Goal: Task Accomplishment & Management: Use online tool/utility

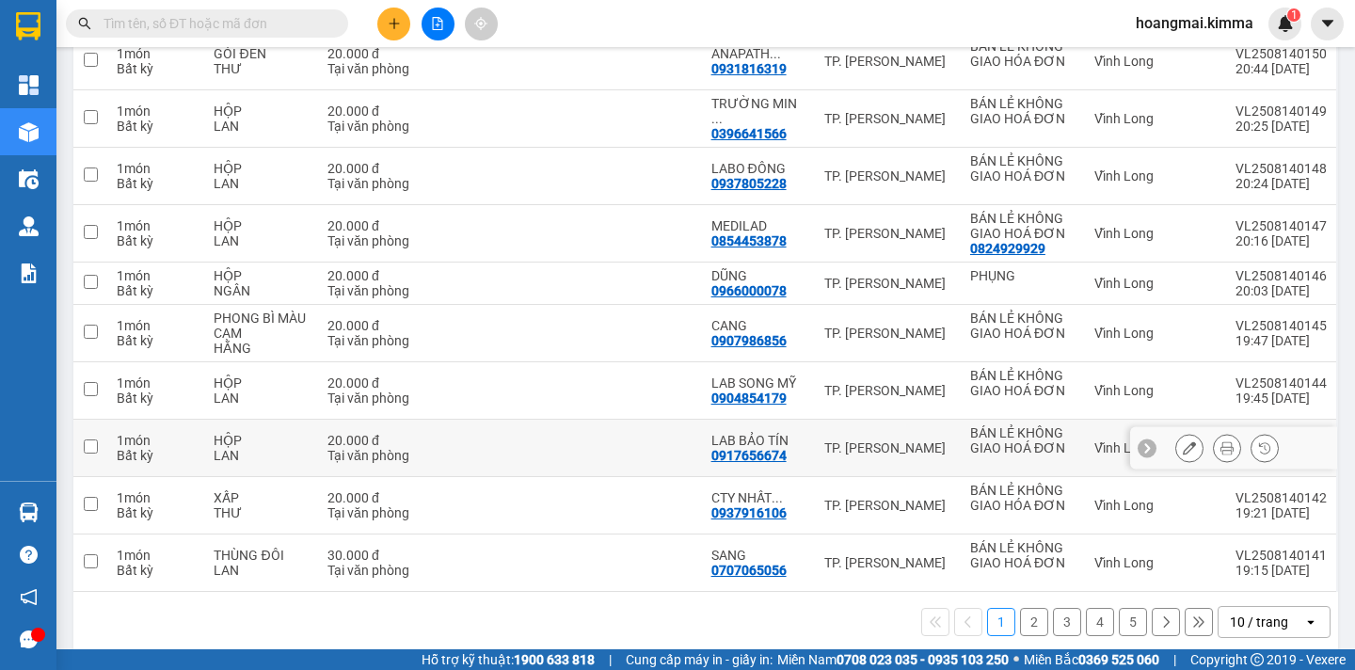
scroll to position [302, 0]
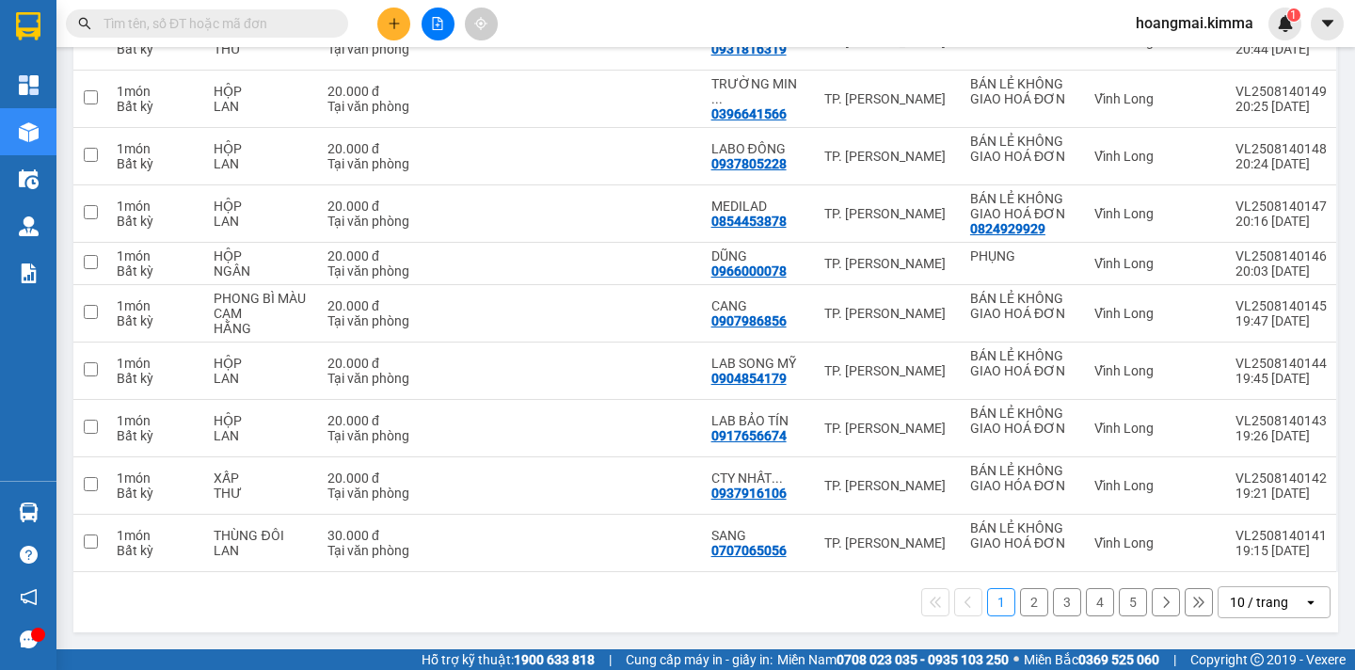
click at [1268, 593] on div "10 / trang" at bounding box center [1259, 602] width 58 height 19
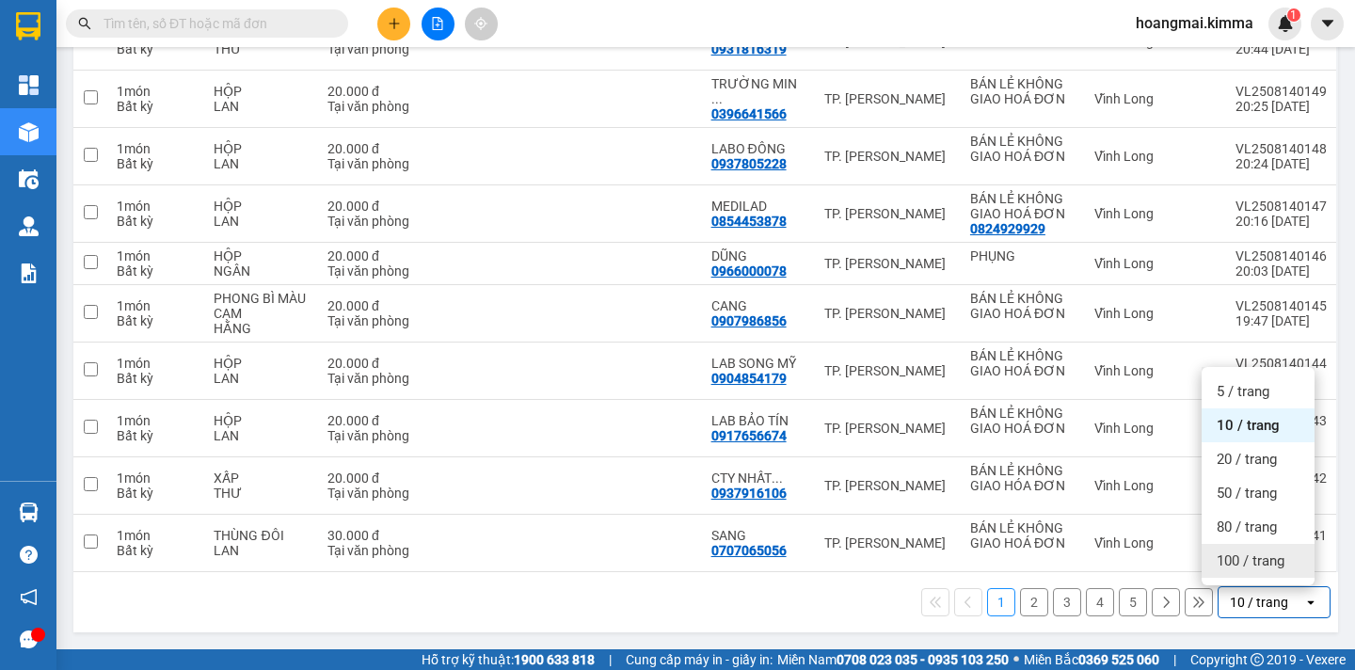
click at [1264, 574] on div "100 / trang" at bounding box center [1257, 561] width 113 height 34
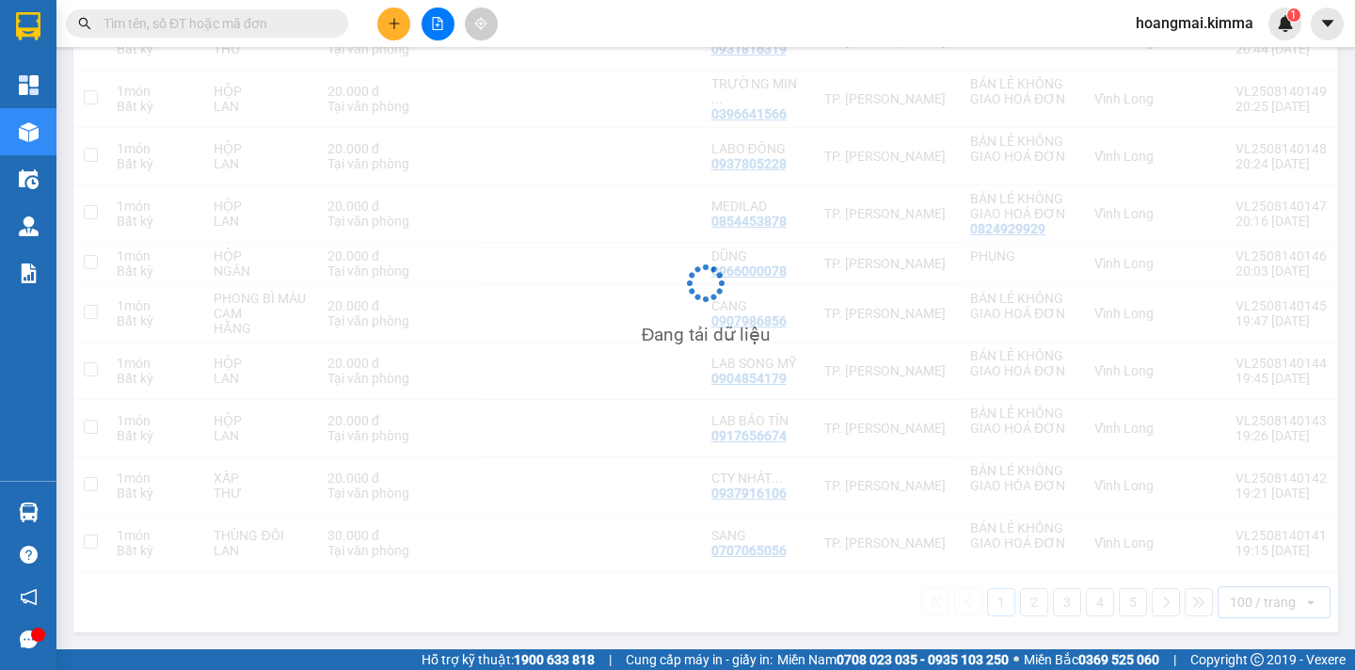
scroll to position [0, 0]
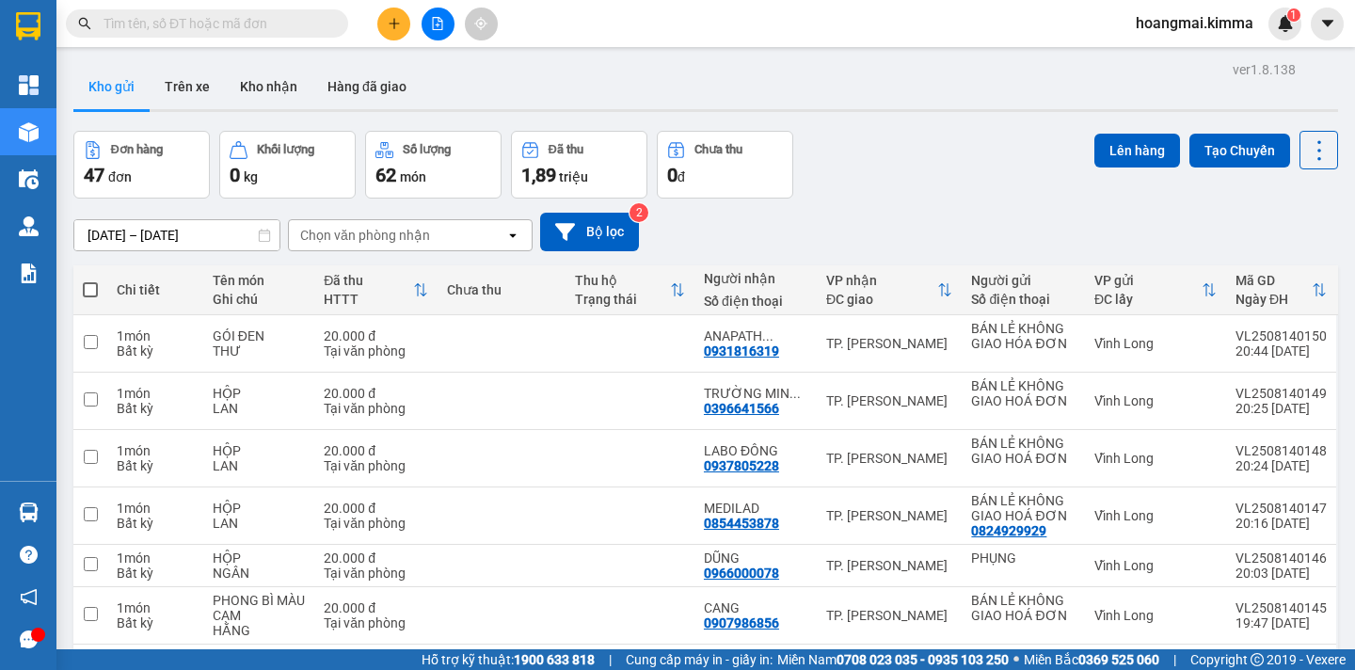
click at [89, 280] on label at bounding box center [90, 289] width 15 height 19
click at [90, 280] on input "checkbox" at bounding box center [90, 280] width 0 height 0
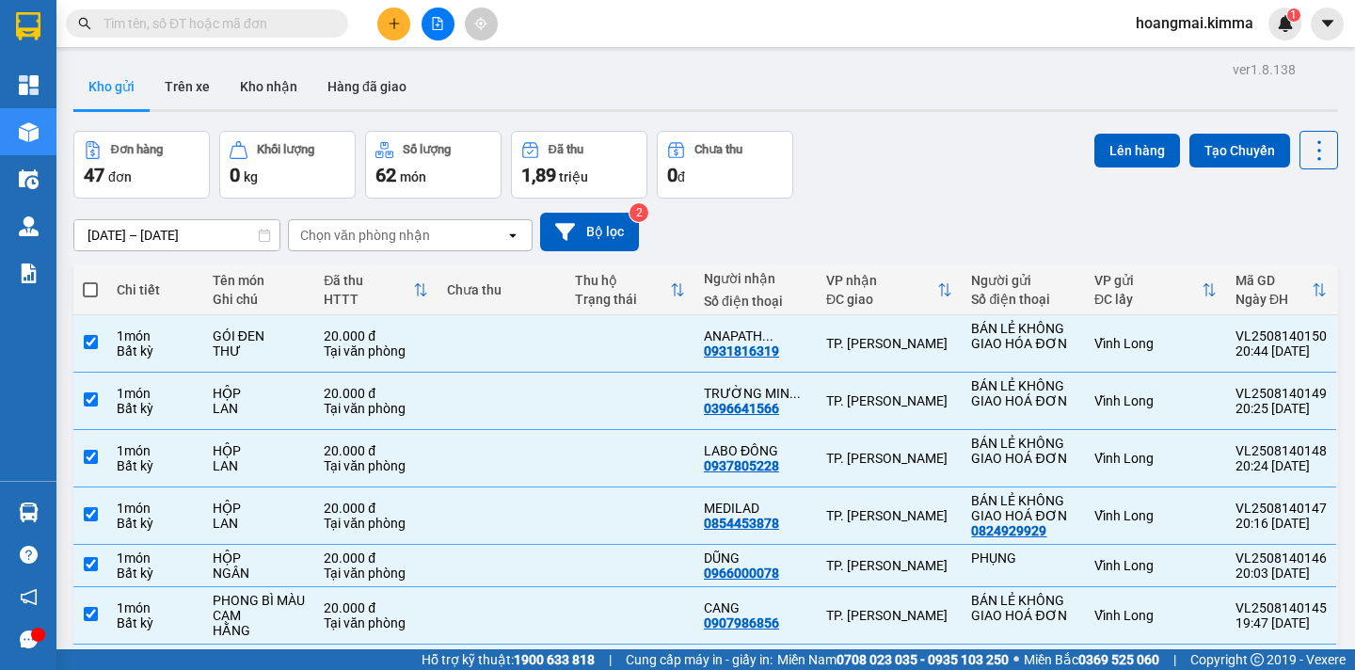
checkbox input "true"
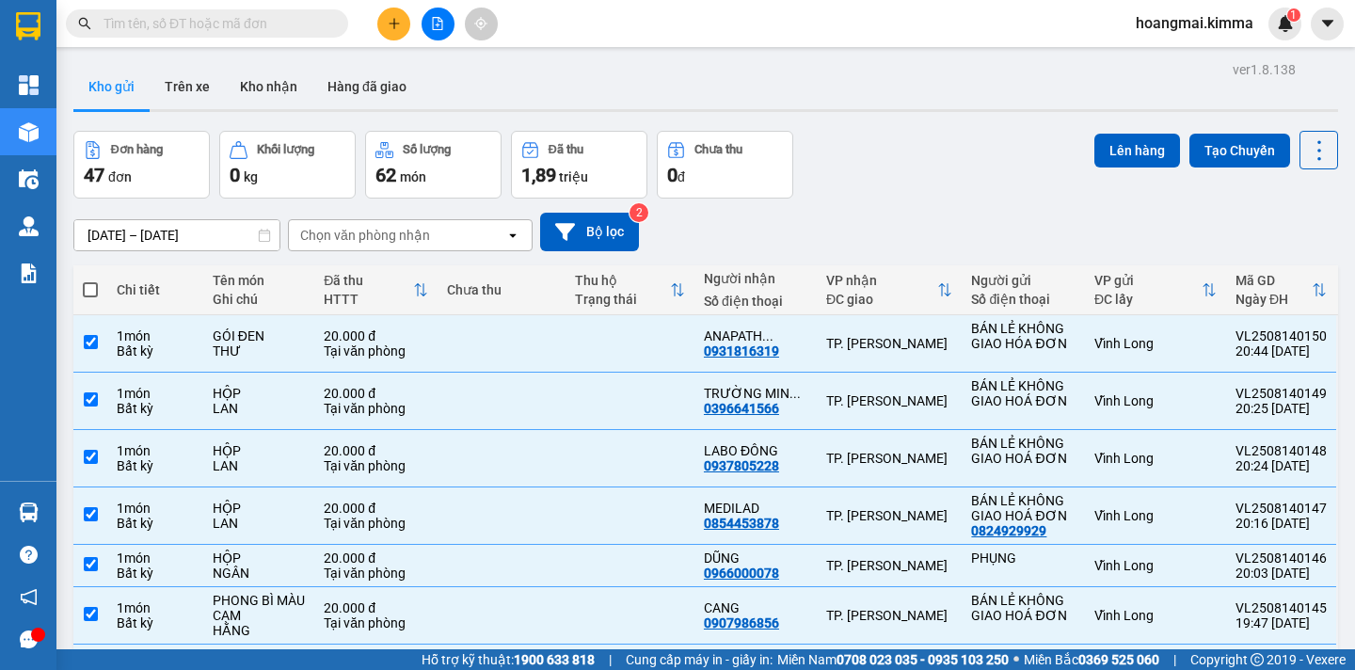
checkbox input "true"
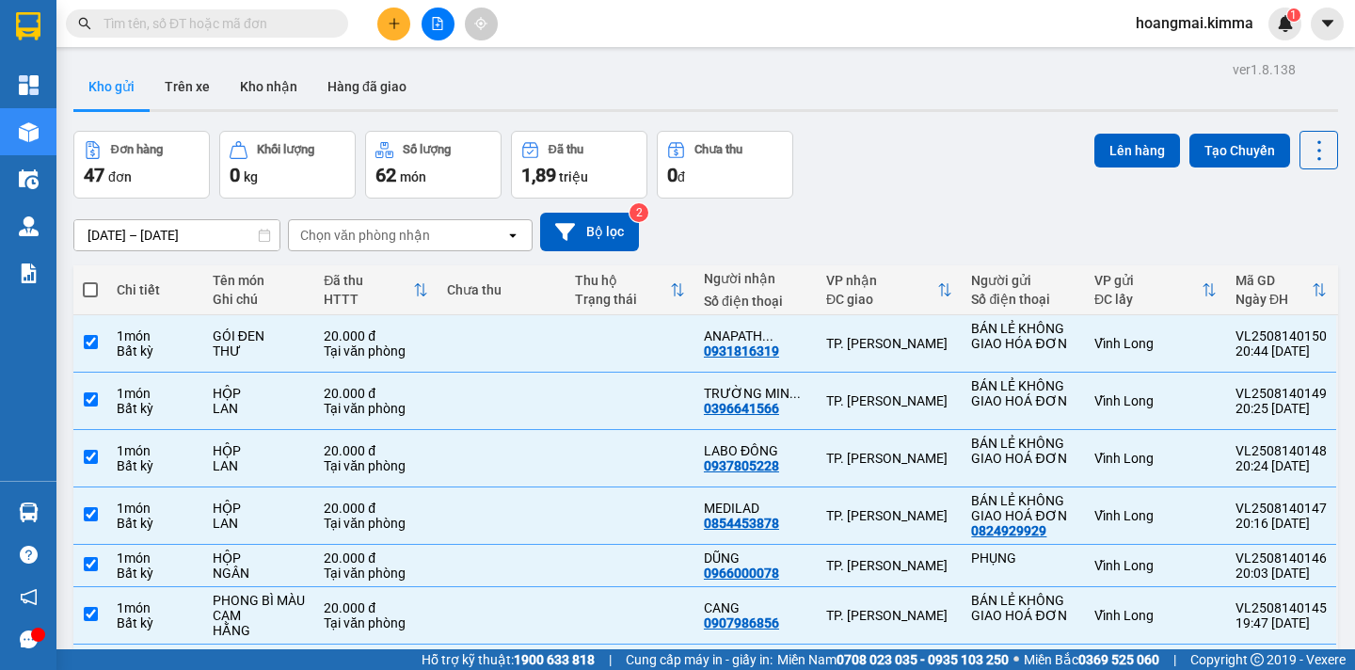
checkbox input "true"
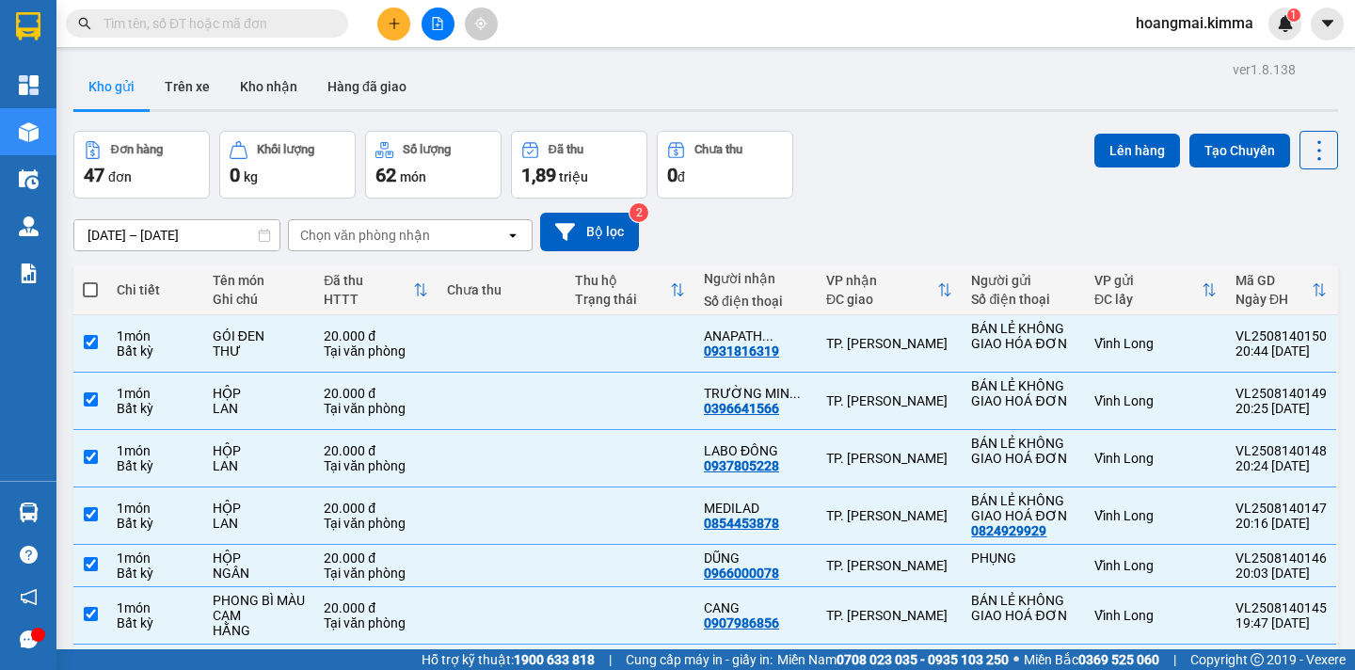
checkbox input "true"
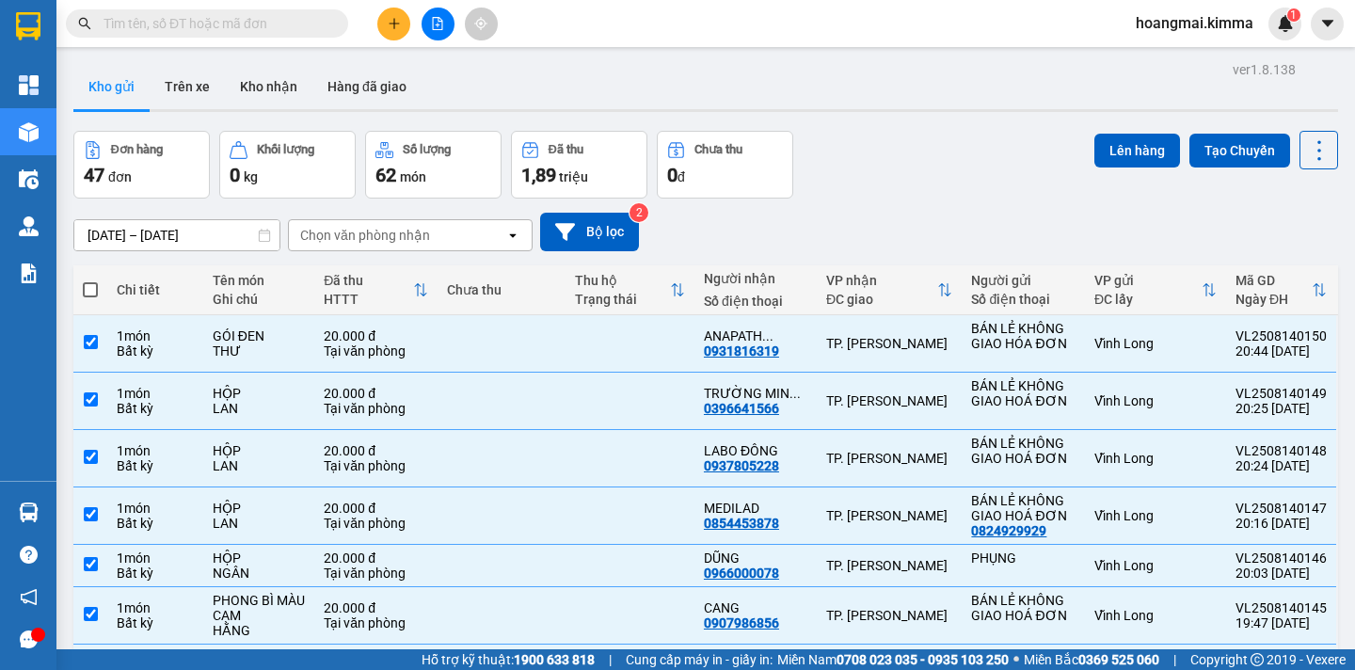
checkbox input "true"
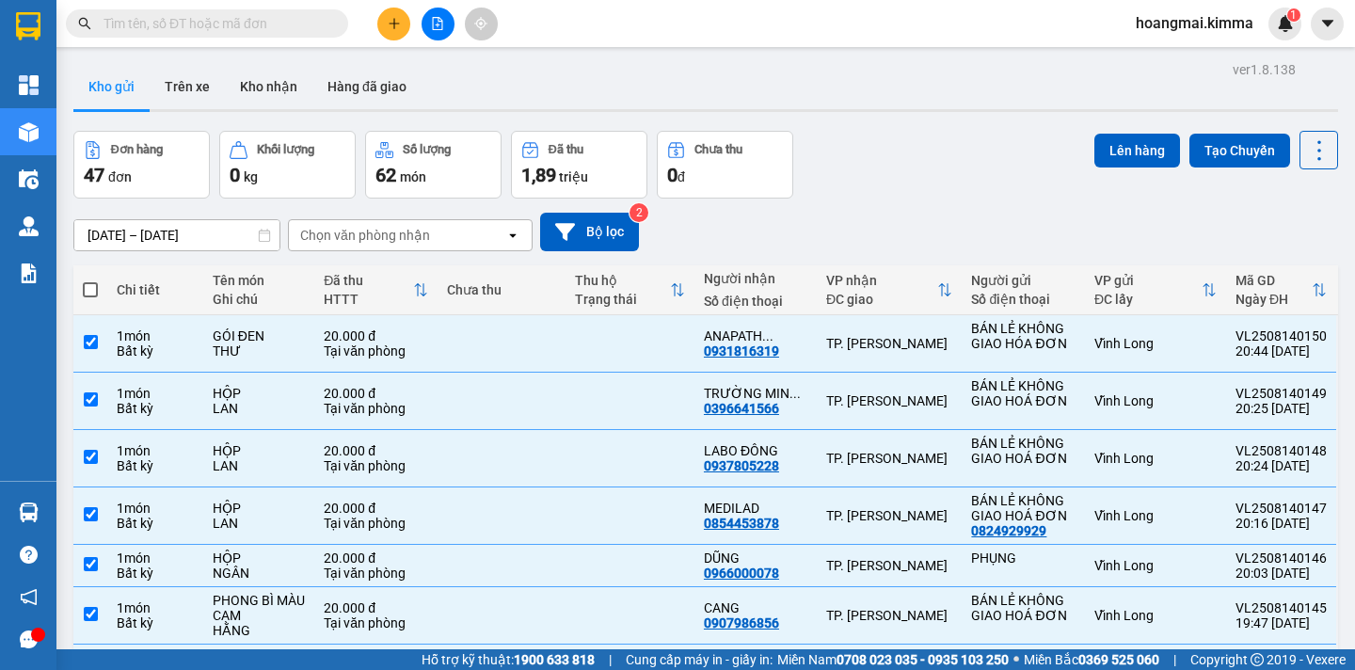
checkbox input "true"
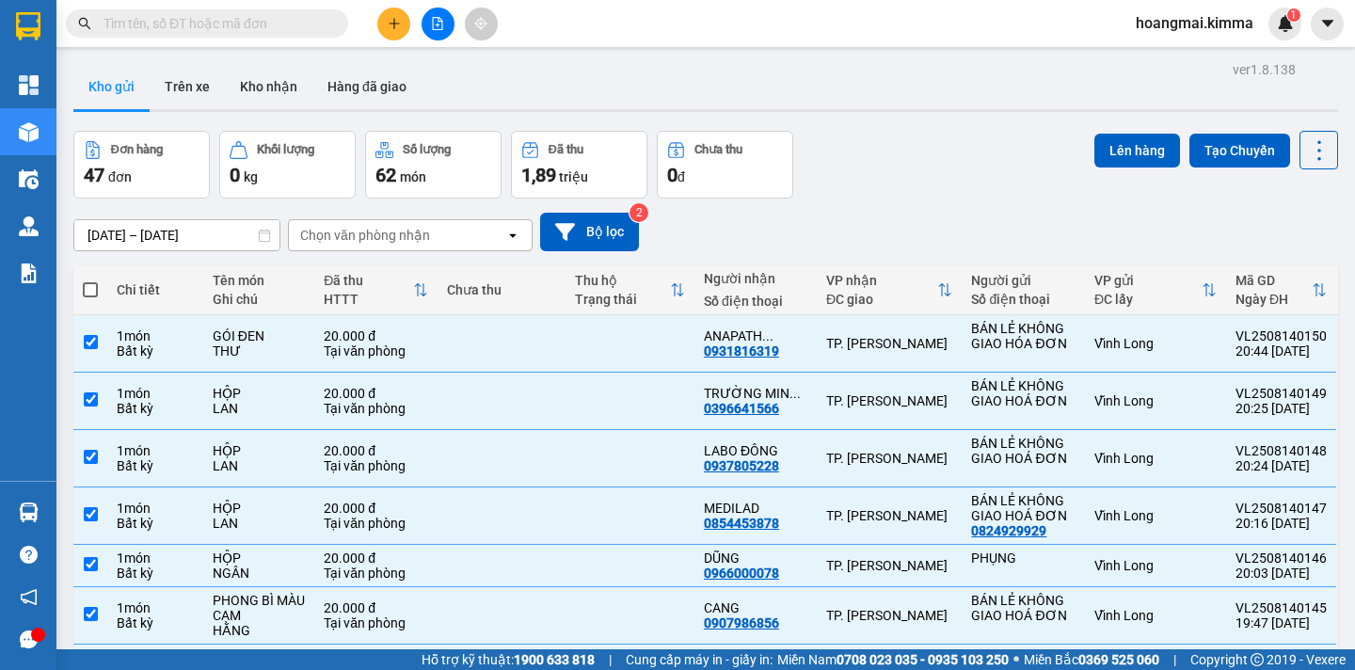
checkbox input "true"
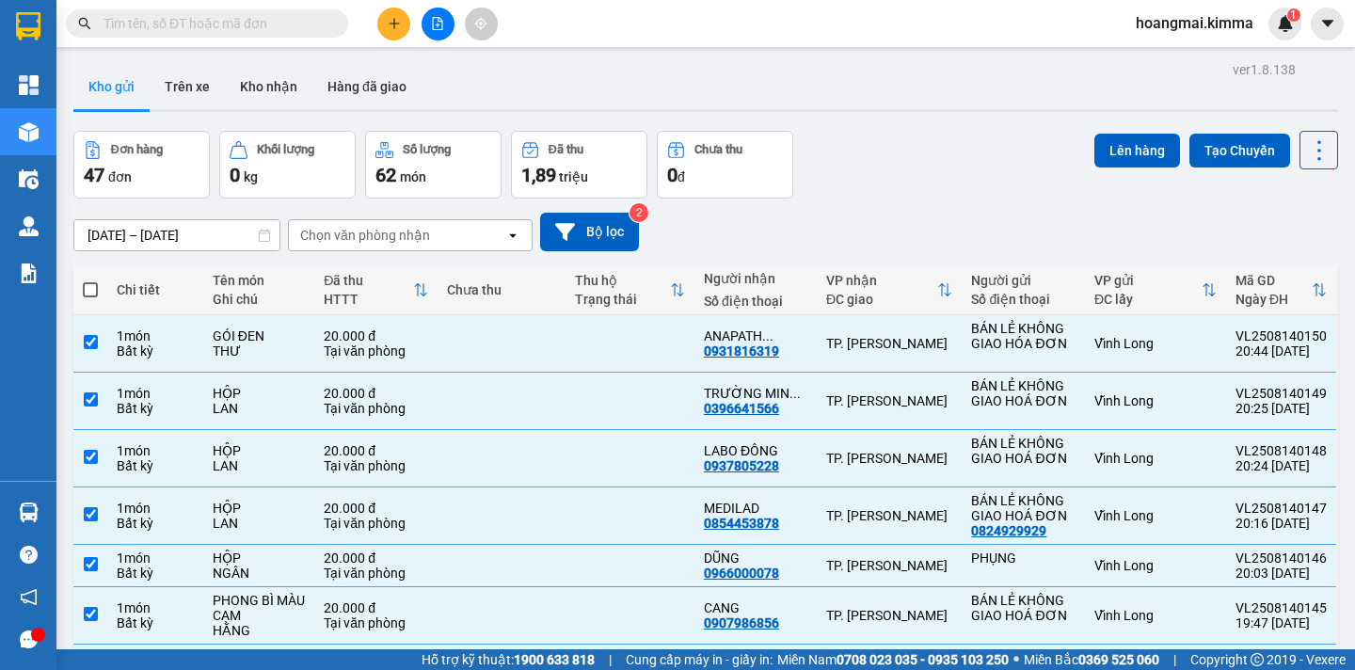
checkbox input "true"
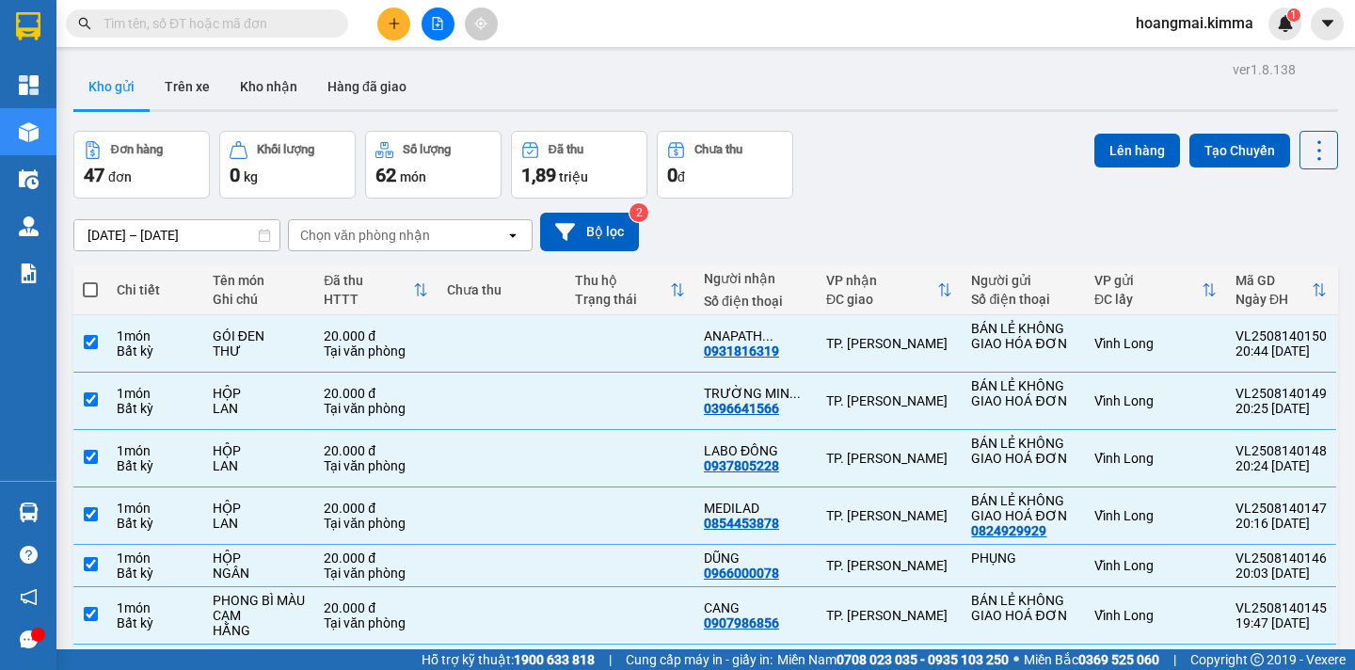
checkbox input "true"
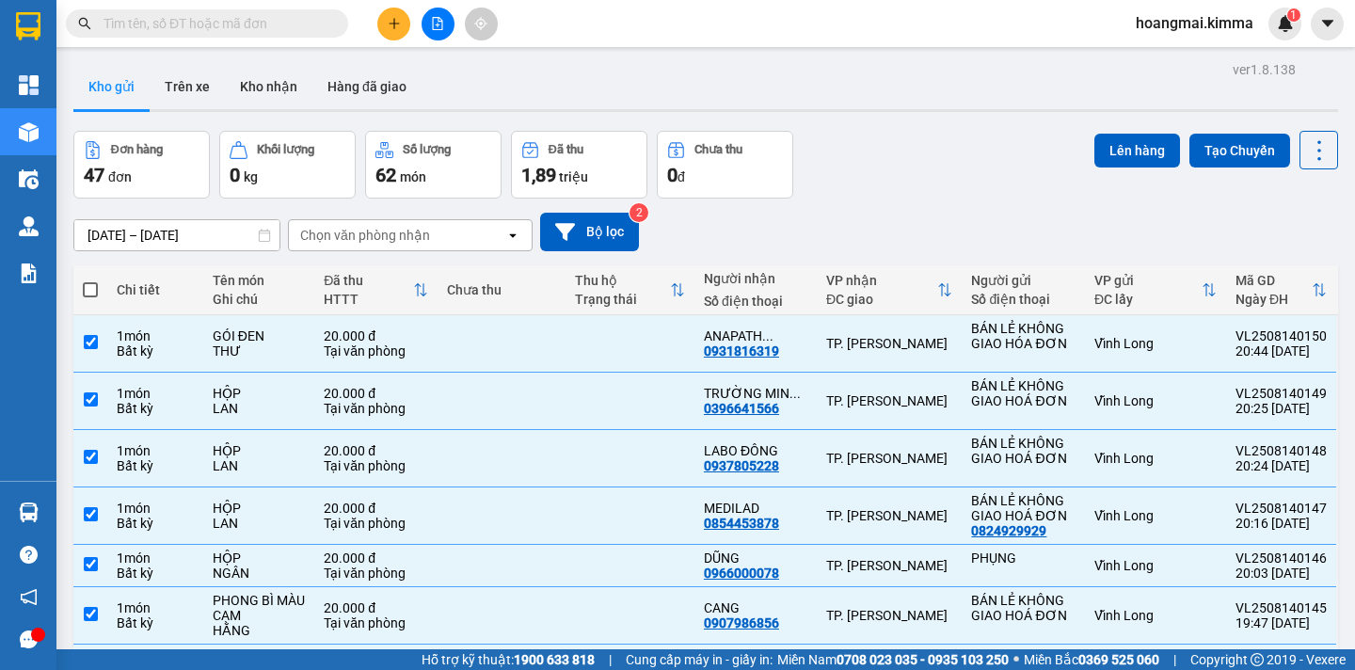
checkbox input "true"
click at [1094, 156] on button "Lên hàng" at bounding box center [1137, 151] width 86 height 34
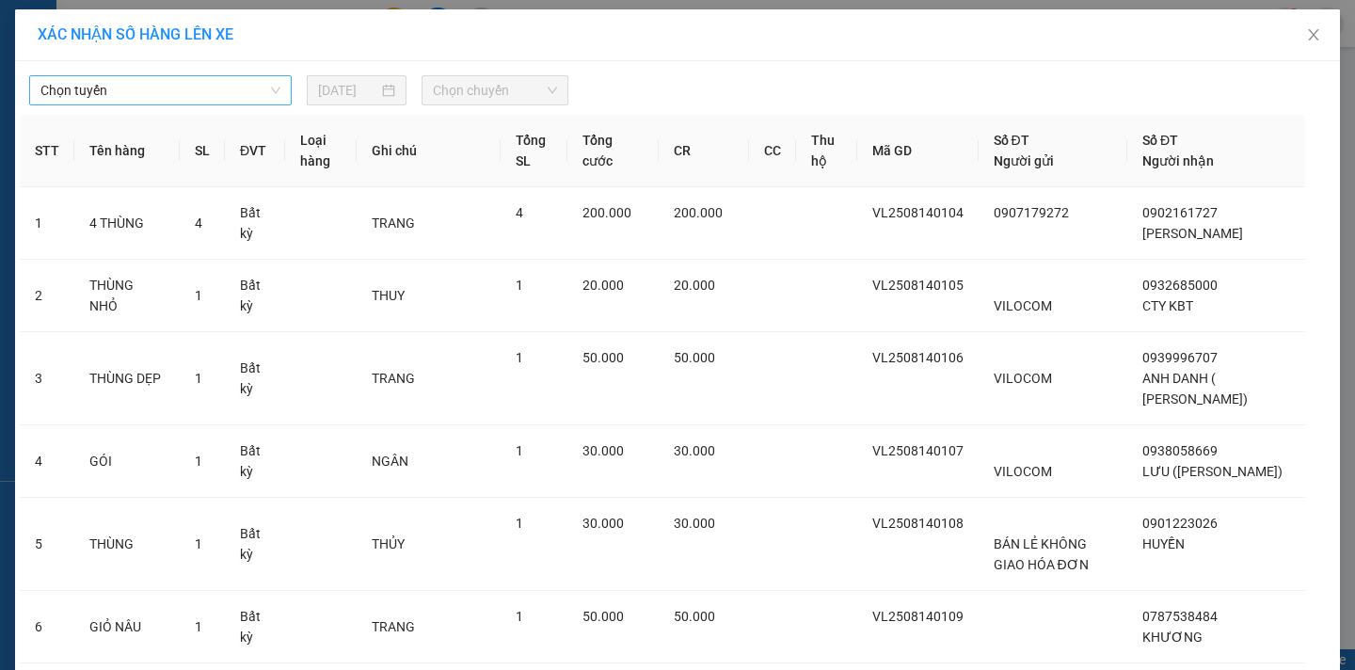
click at [156, 96] on span "Chọn tuyến" at bounding box center [160, 90] width 240 height 28
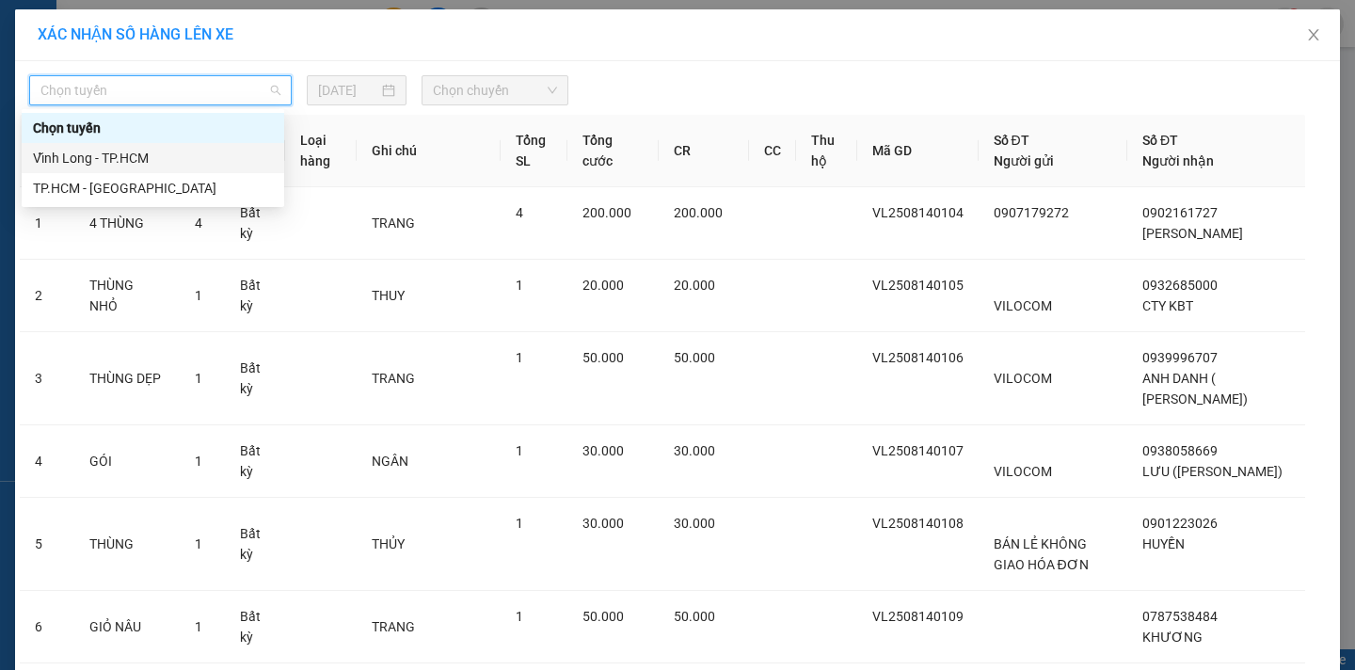
click at [113, 151] on div "Vĩnh Long - TP.HCM" at bounding box center [153, 158] width 240 height 21
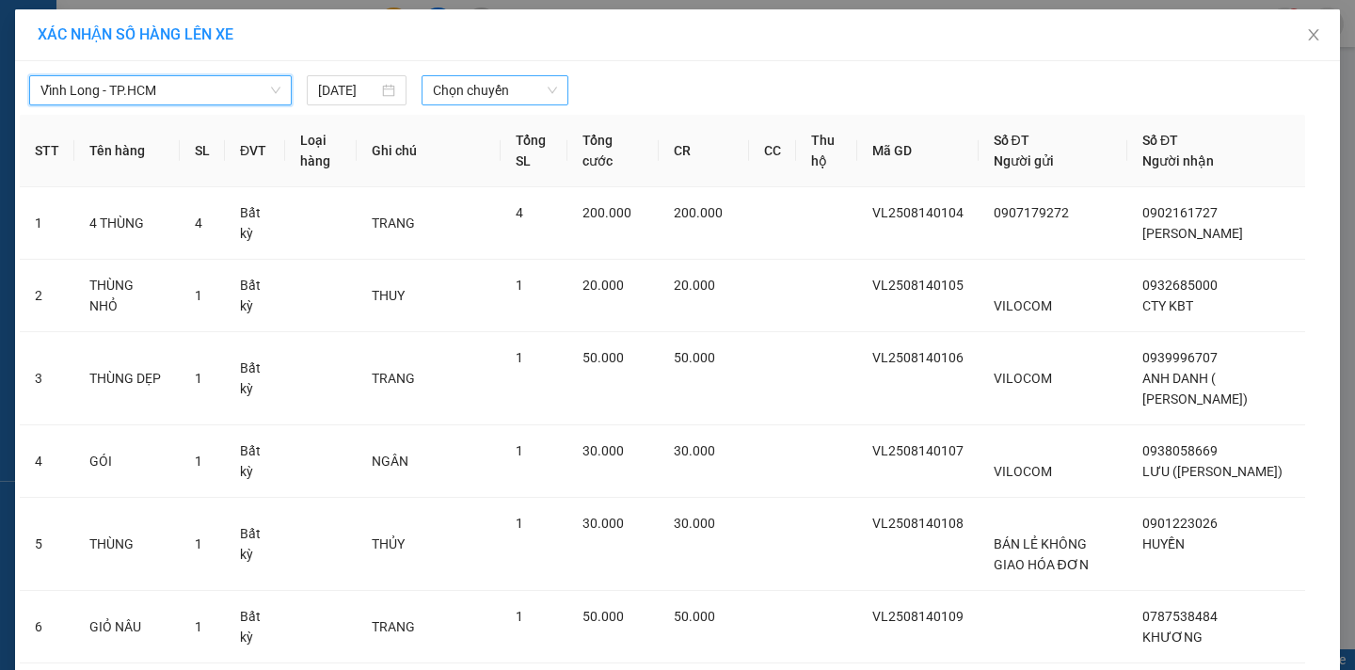
click at [494, 96] on span "Chọn chuyến" at bounding box center [495, 90] width 124 height 28
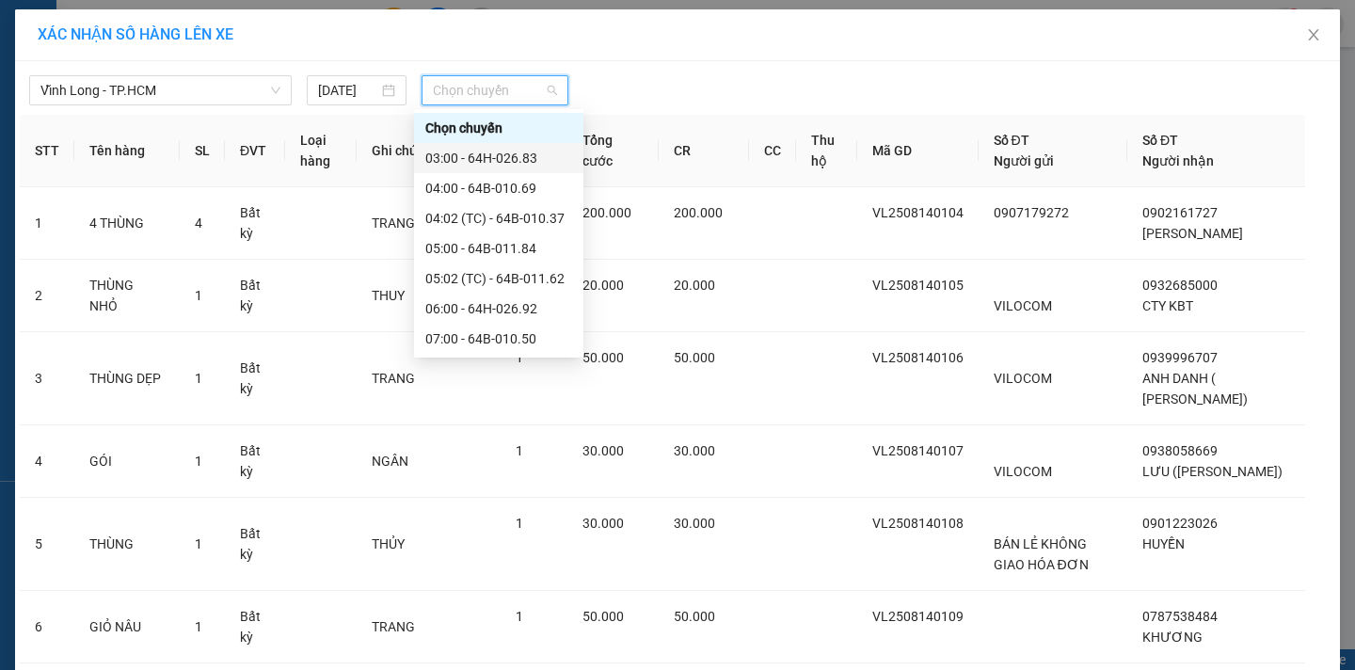
click at [493, 160] on div "03:00 - 64H-026.83" at bounding box center [498, 158] width 147 height 21
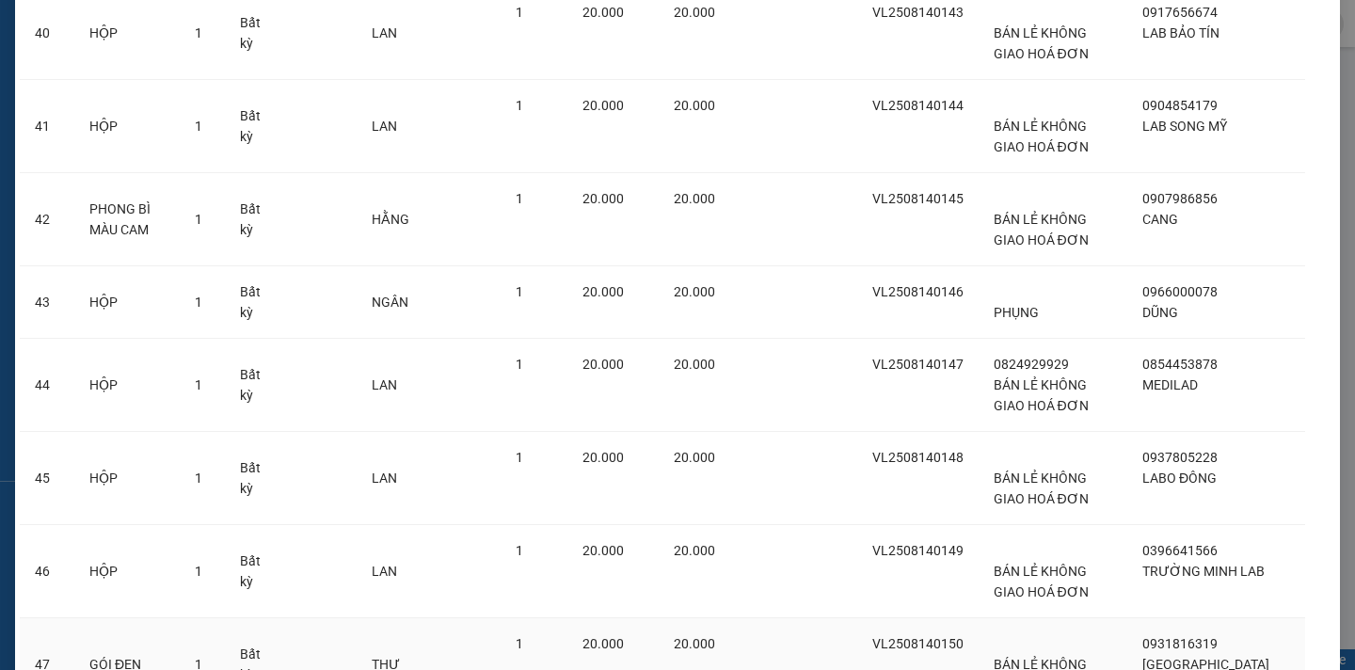
scroll to position [3754, 0]
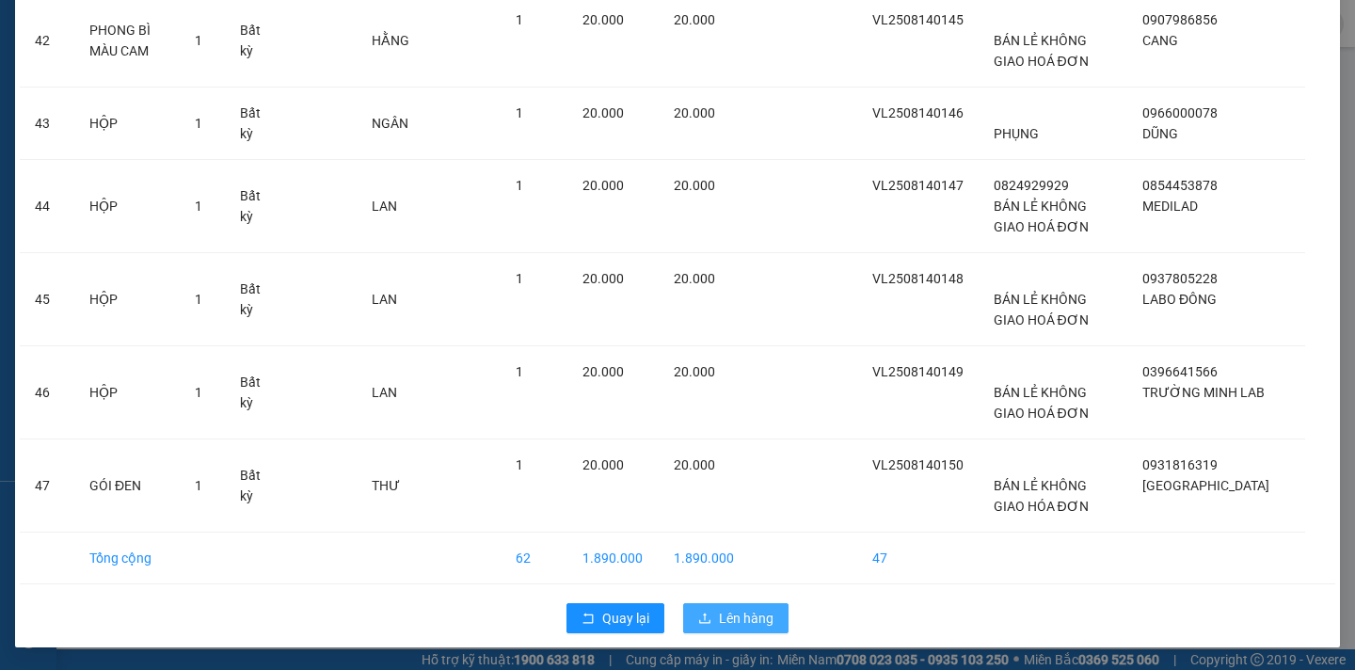
click at [753, 612] on span "Lên hàng" at bounding box center [746, 618] width 55 height 21
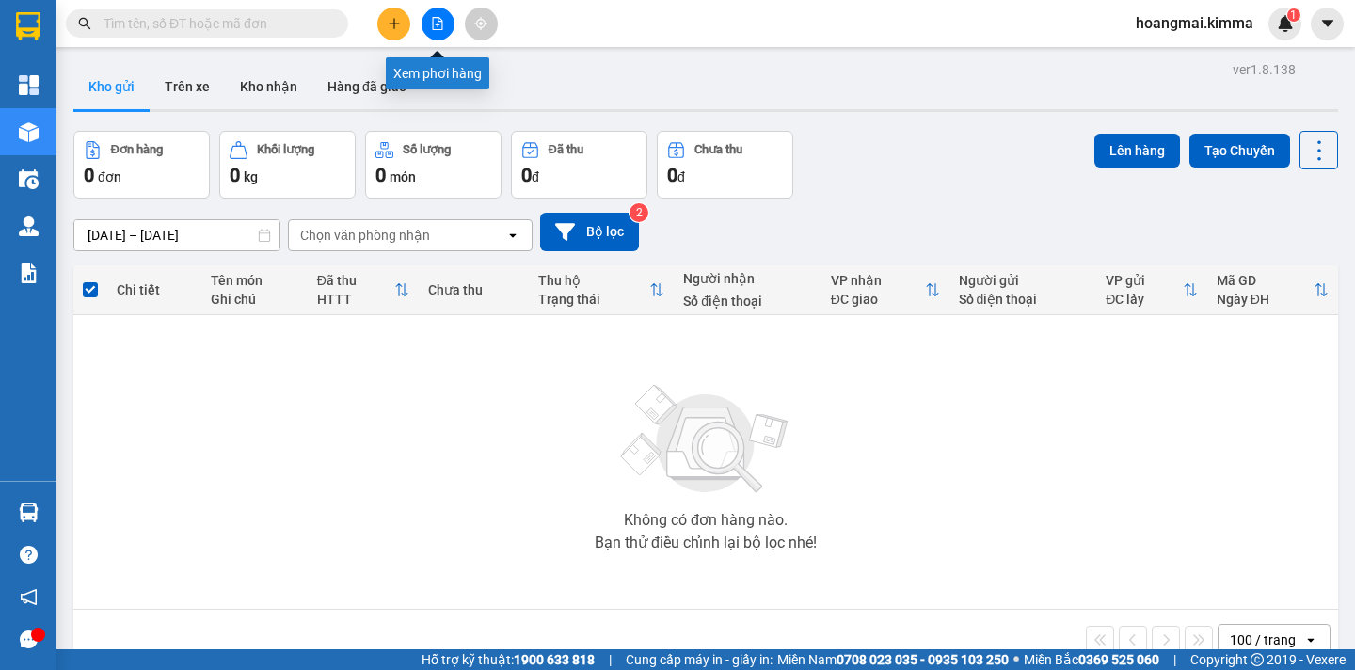
click at [446, 24] on button at bounding box center [437, 24] width 33 height 33
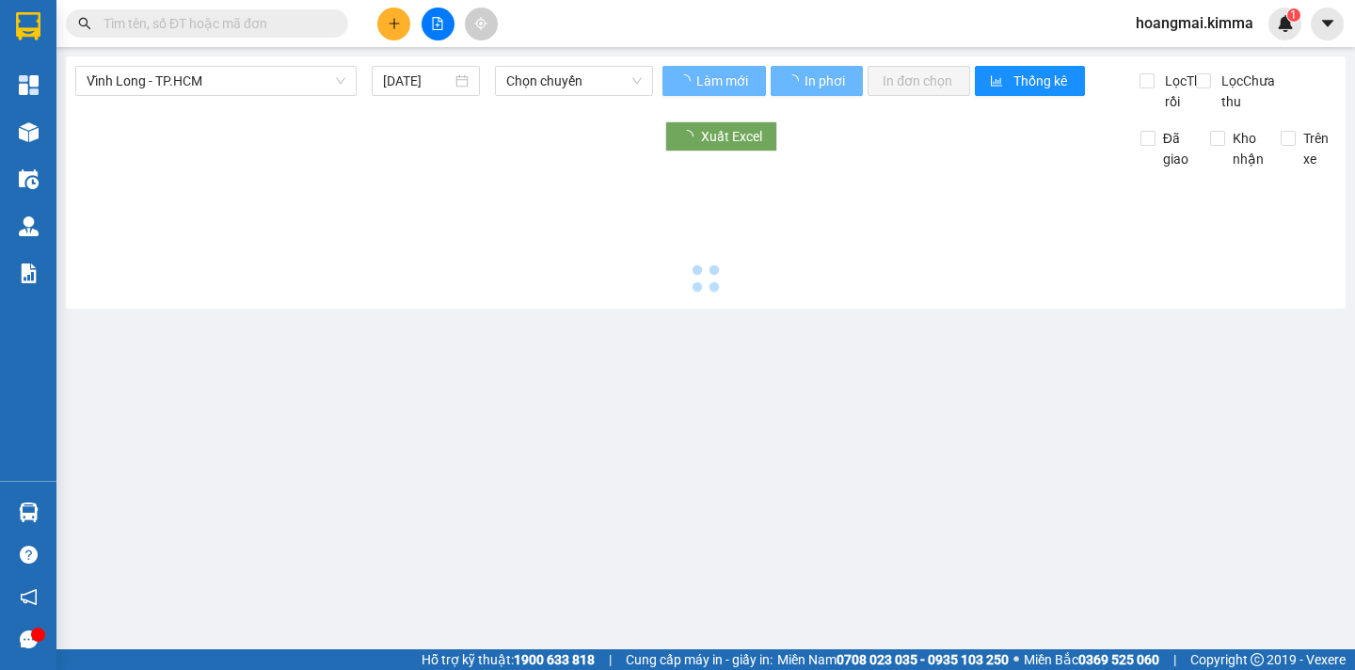
type input "[DATE]"
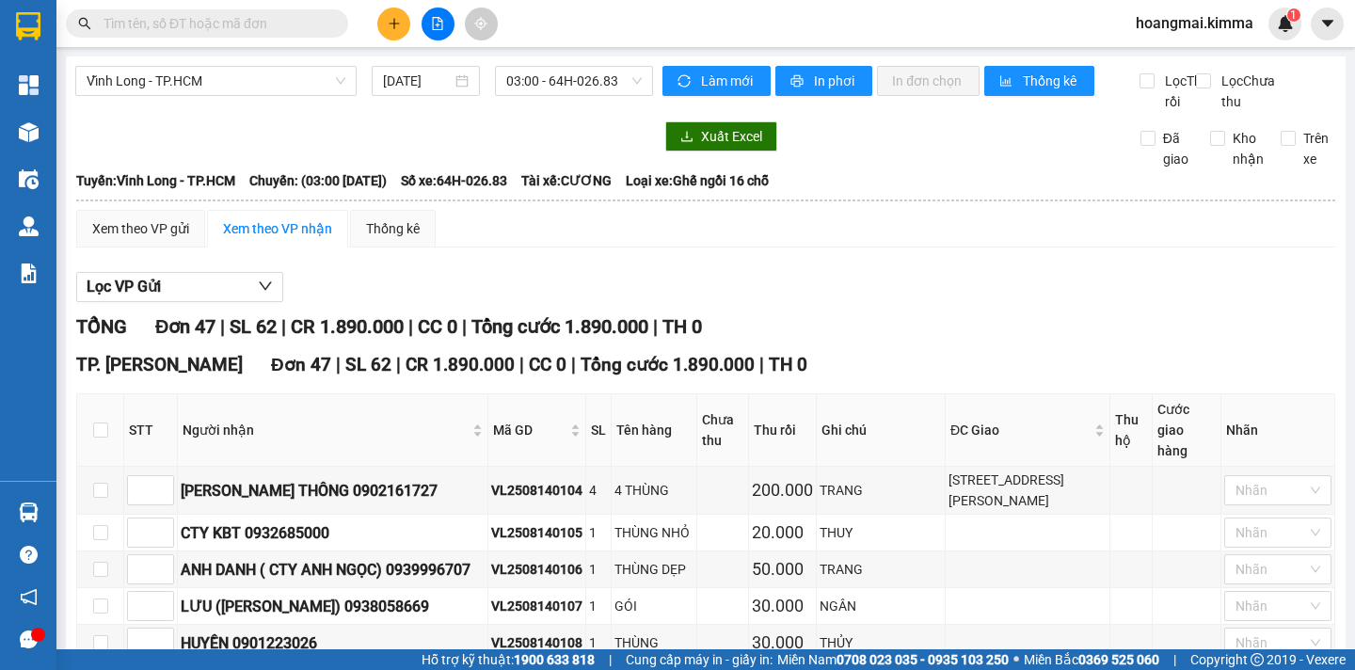
click at [949, 303] on div "Lọc VP Gửi" at bounding box center [705, 287] width 1259 height 31
